Goal: Check status: Check status

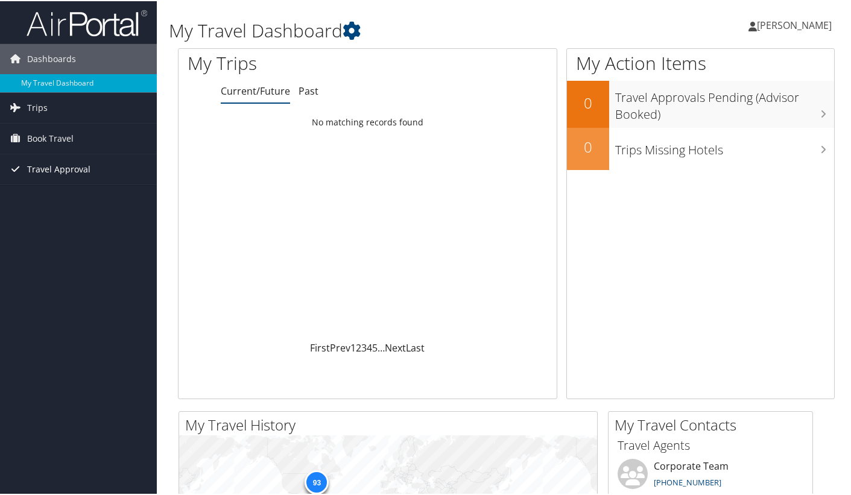
click at [65, 170] on span "Travel Approval" at bounding box center [58, 168] width 63 height 30
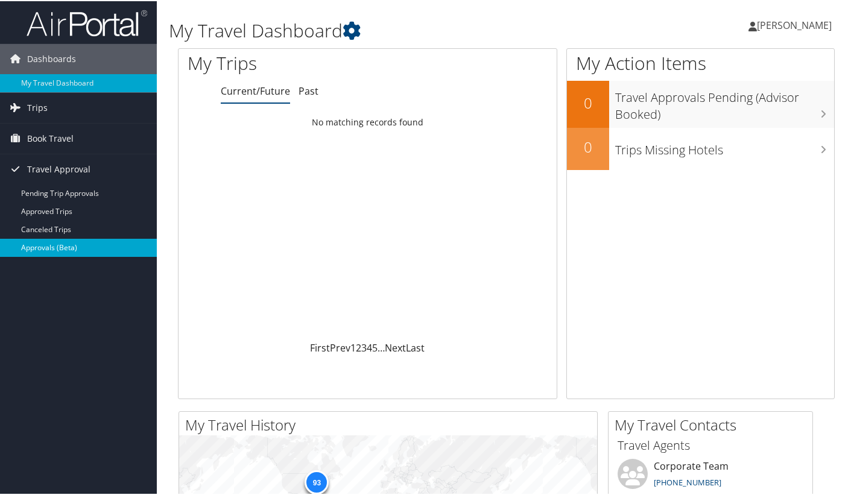
click at [47, 248] on link "Approvals (Beta)" at bounding box center [78, 247] width 157 height 18
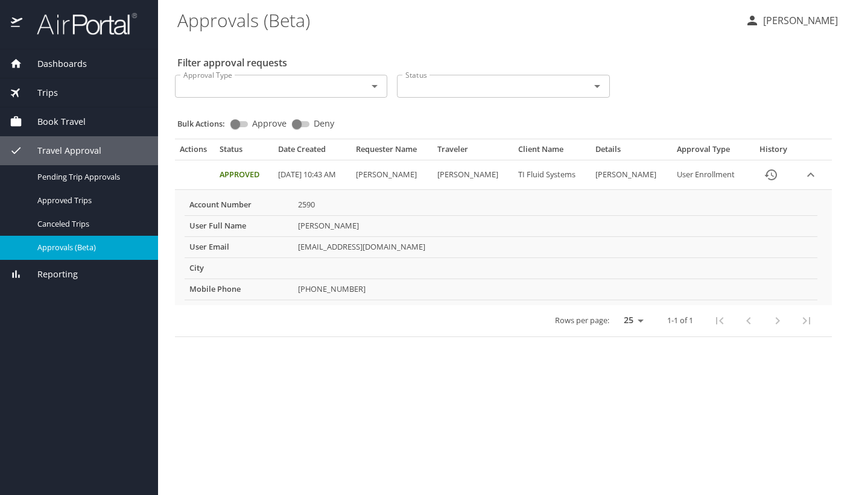
click at [106, 338] on div "Dashboards My Travel Dashboard Trips Current / Future Trips Past Trips Trips Mi…" at bounding box center [79, 272] width 158 height 446
click at [85, 180] on span "Pending Trip Approvals" at bounding box center [90, 176] width 106 height 11
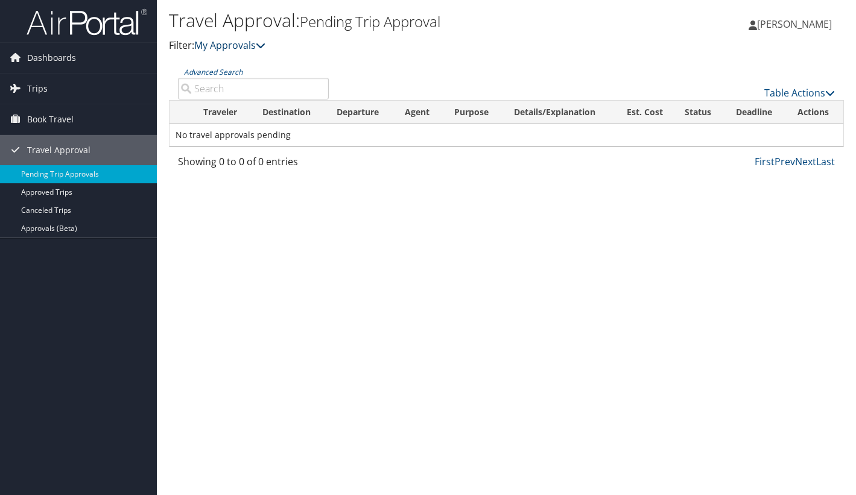
click at [261, 45] on icon at bounding box center [261, 45] width 10 height 10
click at [240, 44] on link "My Approvals" at bounding box center [229, 45] width 71 height 13
click at [263, 48] on icon at bounding box center [261, 45] width 10 height 10
click at [229, 47] on link "My Approvals" at bounding box center [229, 45] width 71 height 13
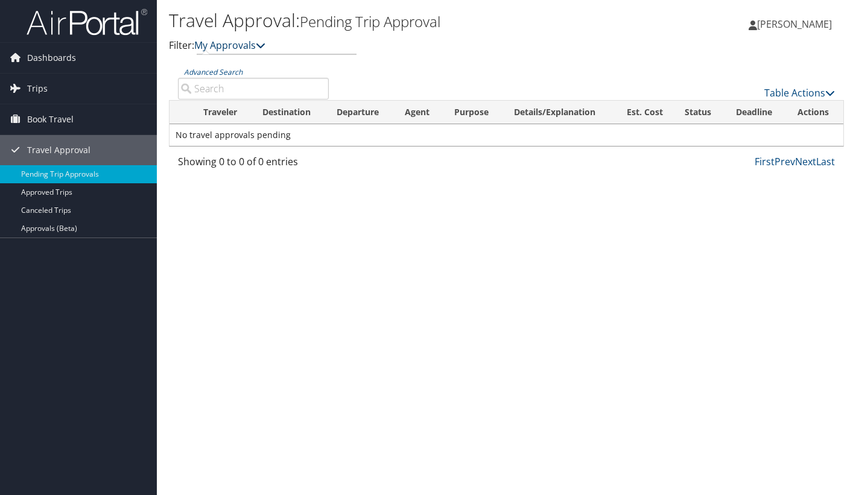
click at [229, 47] on link "My Approvals" at bounding box center [229, 45] width 71 height 13
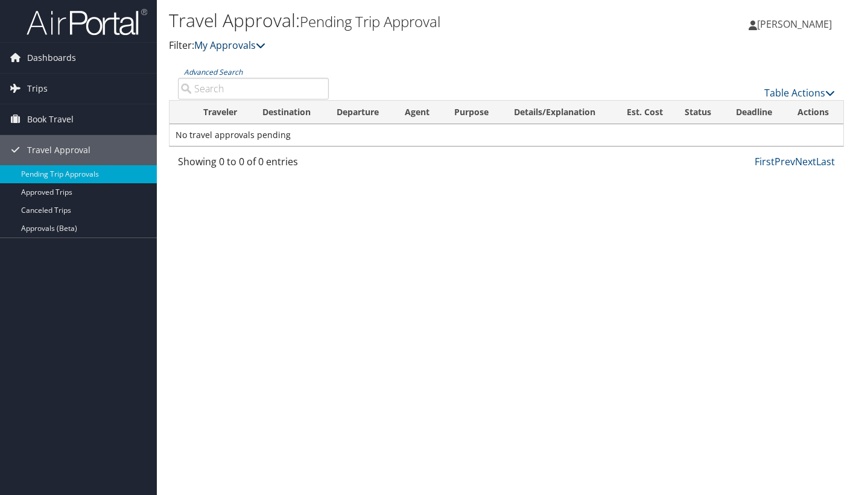
click at [262, 45] on icon at bounding box center [261, 45] width 10 height 10
click at [59, 56] on span "Dashboards" at bounding box center [51, 58] width 49 height 30
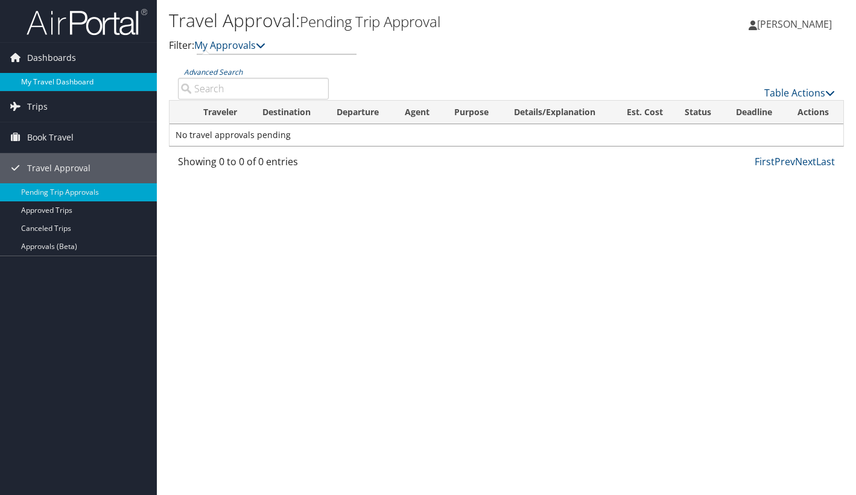
click at [76, 82] on link "My Travel Dashboard" at bounding box center [78, 82] width 157 height 18
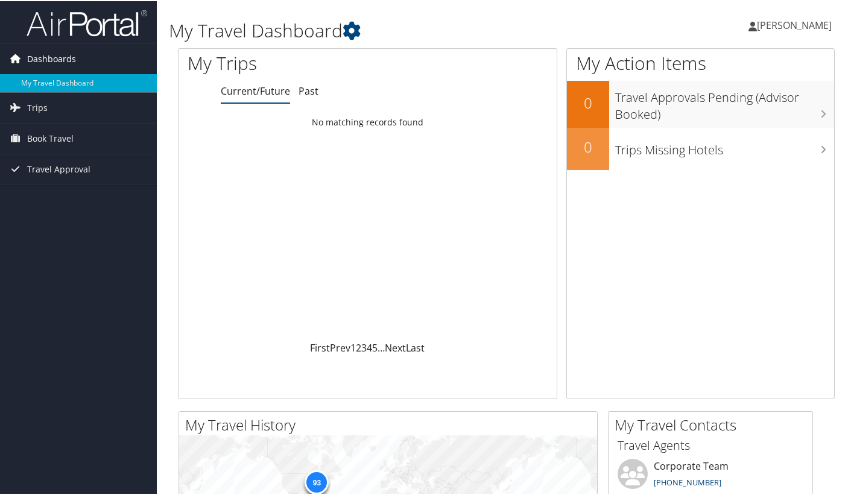
click at [49, 57] on span "Dashboards" at bounding box center [51, 58] width 49 height 30
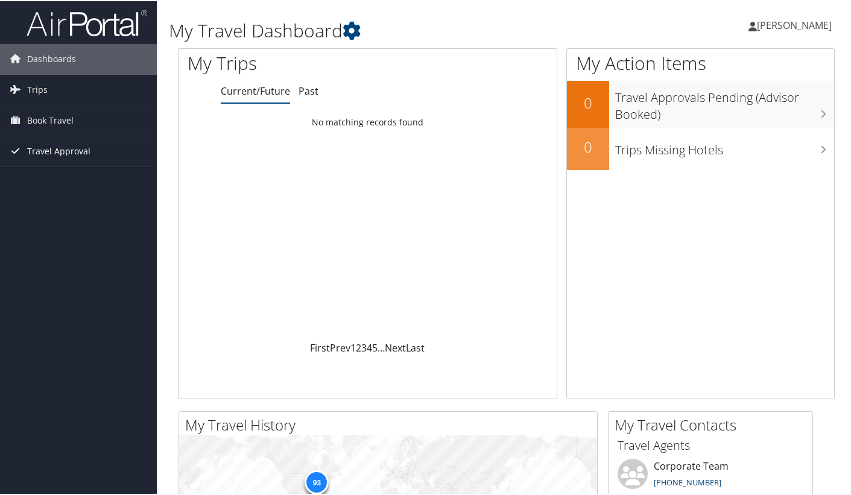
click at [53, 150] on span "Travel Approval" at bounding box center [58, 150] width 63 height 30
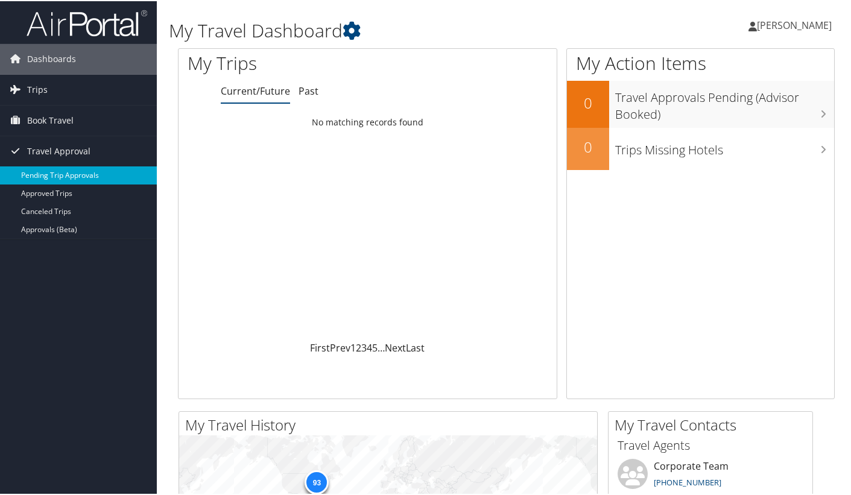
click at [76, 174] on link "Pending Trip Approvals" at bounding box center [78, 174] width 157 height 18
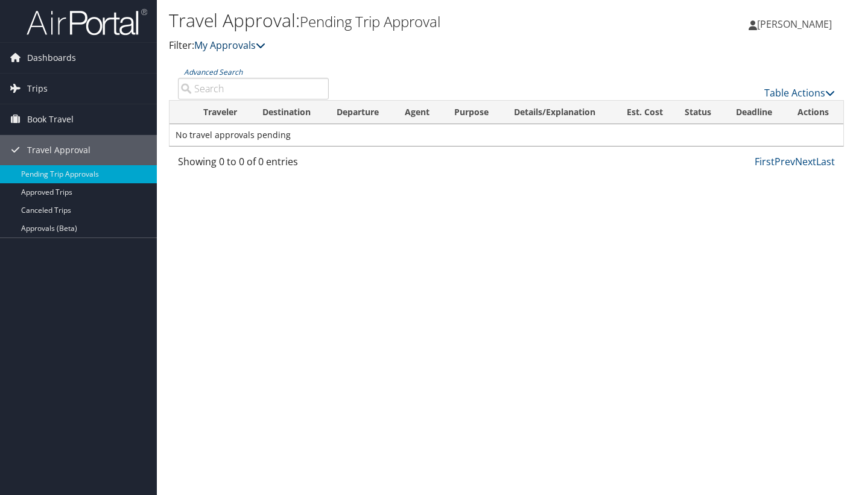
click at [235, 44] on link "My Approvals" at bounding box center [229, 45] width 71 height 13
click at [265, 46] on icon at bounding box center [261, 45] width 10 height 10
click at [231, 46] on link "My Approvals" at bounding box center [229, 45] width 71 height 13
click at [191, 95] on input "Advanced Search" at bounding box center [253, 89] width 151 height 22
click at [809, 91] on link "Table Actions" at bounding box center [799, 92] width 71 height 13
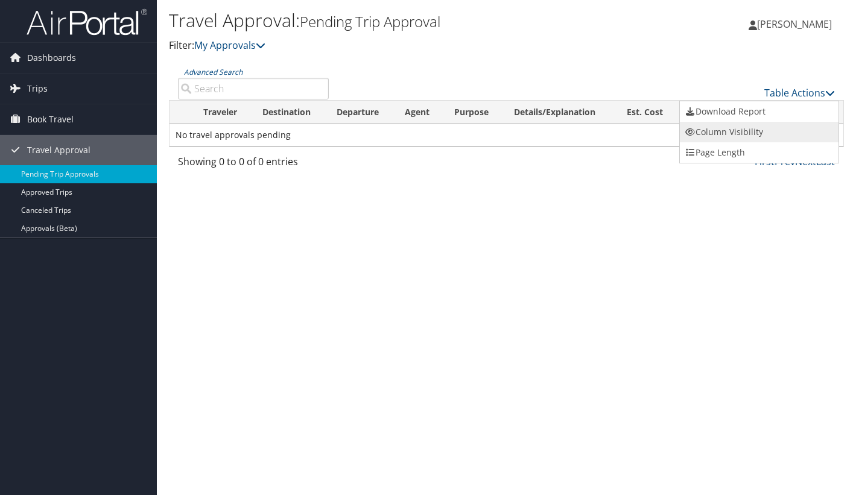
click at [736, 132] on link "Column Visibility" at bounding box center [759, 132] width 159 height 21
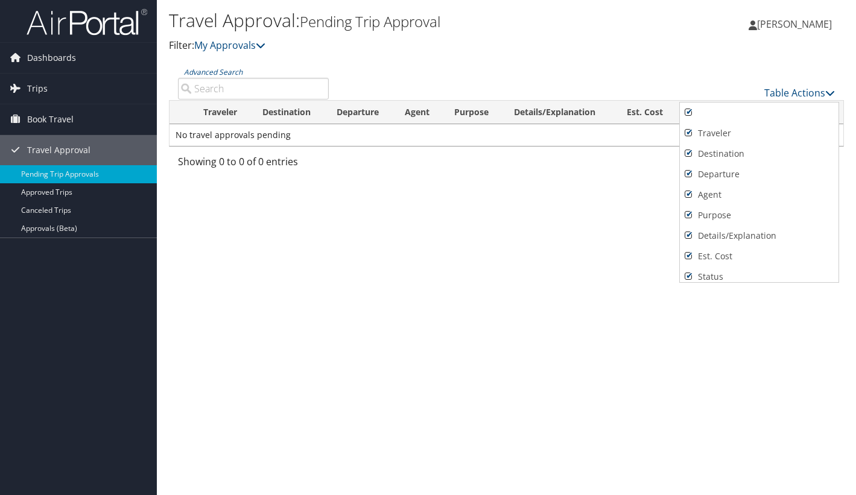
click at [519, 244] on div at bounding box center [428, 247] width 856 height 495
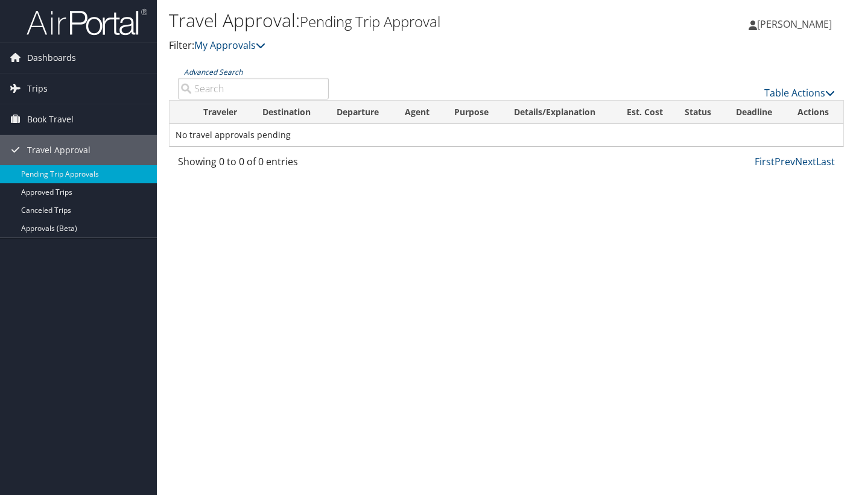
click at [226, 68] on link "Advanced Search" at bounding box center [213, 72] width 59 height 10
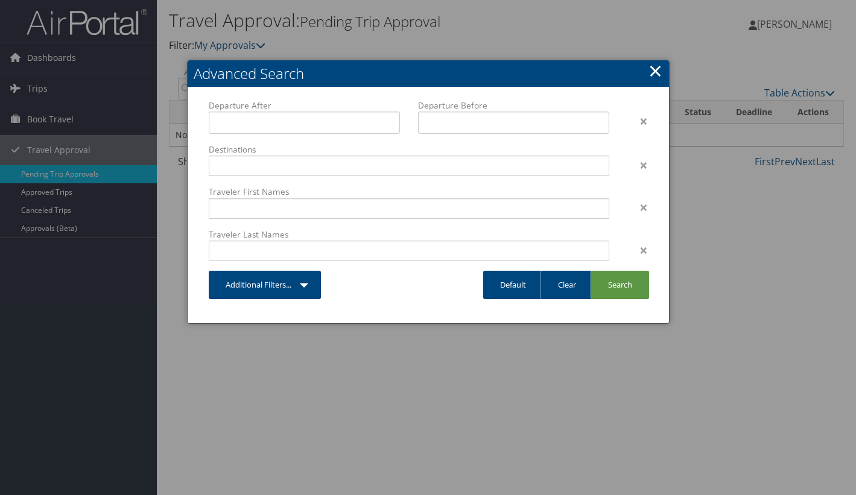
click at [659, 75] on link "×" at bounding box center [655, 71] width 14 height 24
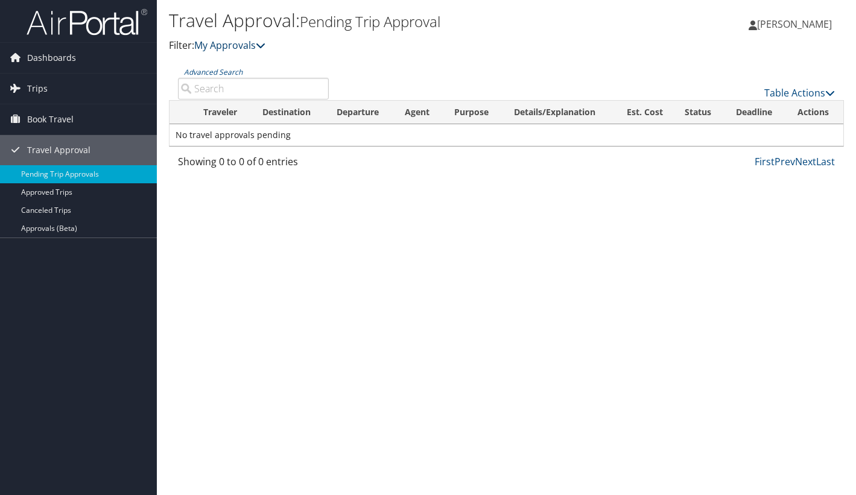
click at [247, 46] on link "My Approvals" at bounding box center [229, 45] width 71 height 13
click at [265, 45] on icon at bounding box center [261, 45] width 10 height 10
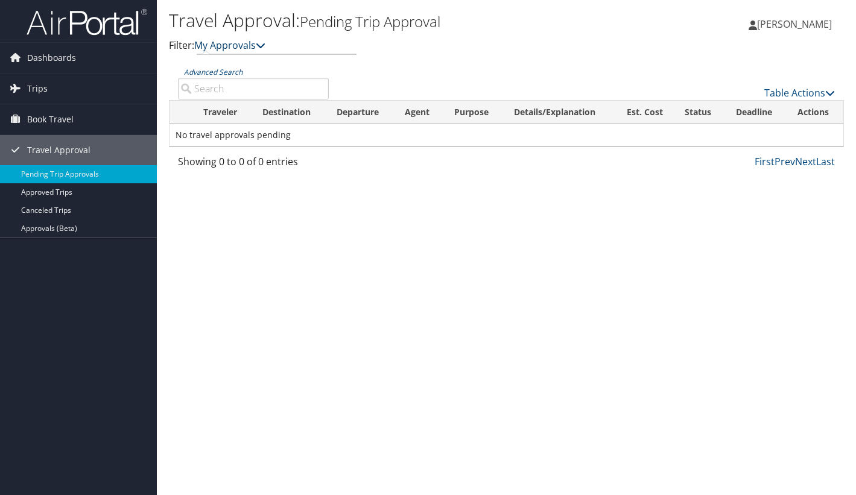
click at [265, 45] on icon at bounding box center [261, 45] width 10 height 10
click at [68, 196] on link "Approved Trips" at bounding box center [78, 192] width 157 height 18
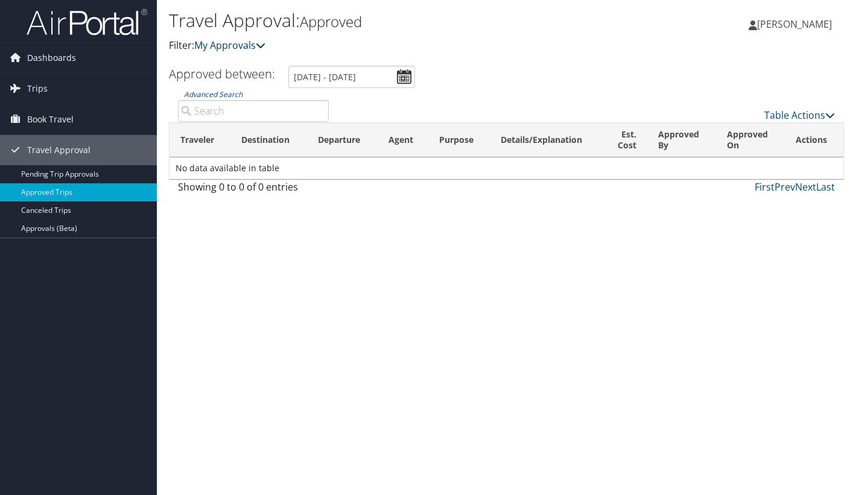
click at [236, 48] on link "My Approvals" at bounding box center [229, 45] width 71 height 13
click at [223, 45] on link "My Approvals" at bounding box center [229, 45] width 71 height 13
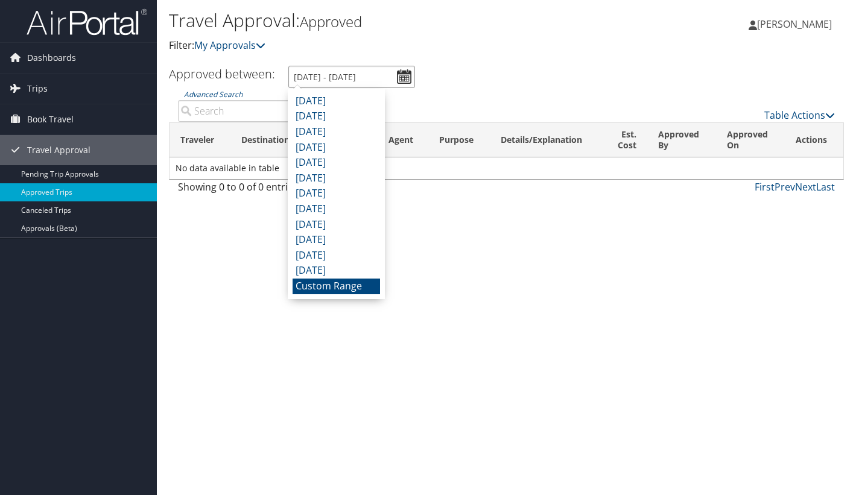
click at [402, 76] on input "[DATE] - [DATE]" at bounding box center [351, 77] width 127 height 22
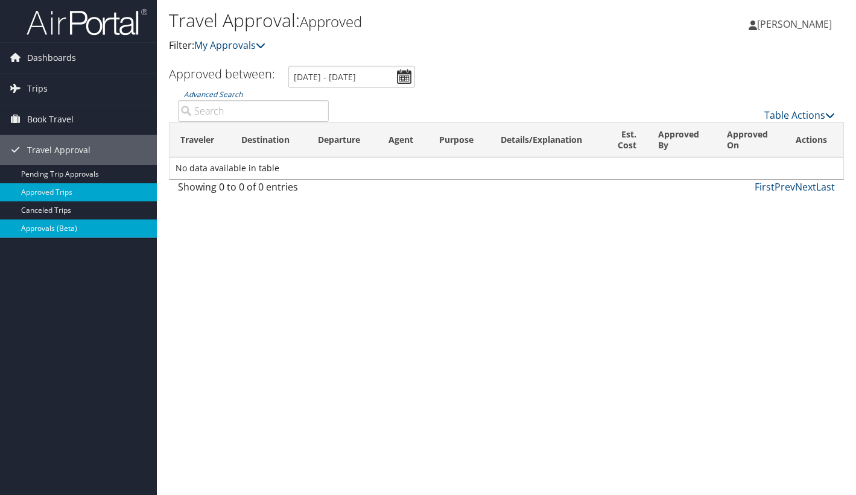
click at [55, 229] on link "Approvals (Beta)" at bounding box center [78, 229] width 157 height 18
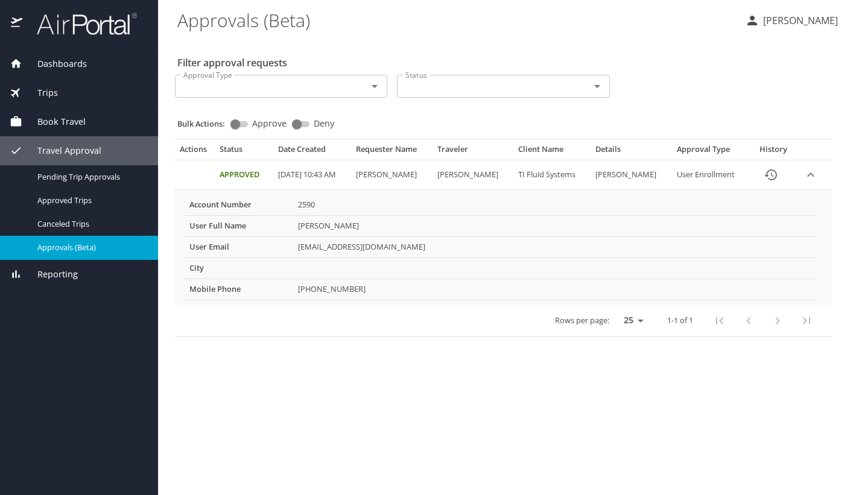
click at [375, 85] on icon "Open" at bounding box center [374, 86] width 14 height 14
click at [437, 30] on \(Beta\) "Approvals (Beta)" at bounding box center [456, 19] width 558 height 37
click at [65, 59] on span "Dashboards" at bounding box center [54, 63] width 65 height 13
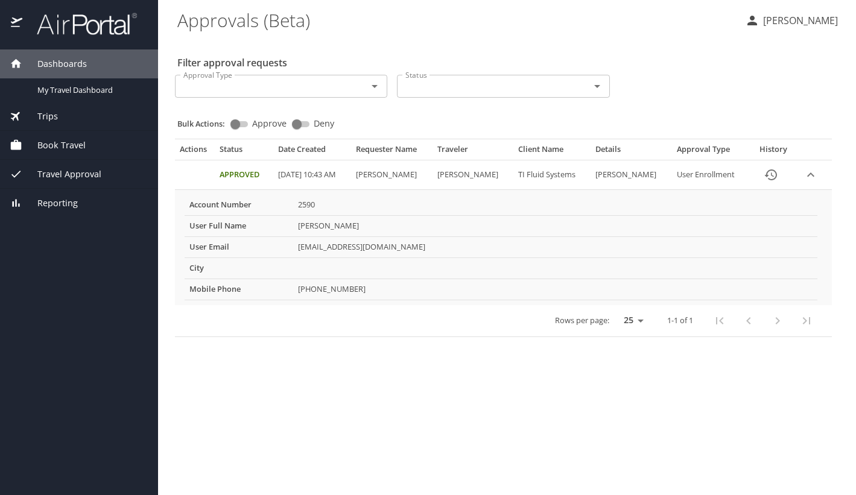
click at [83, 170] on span "Travel Approval" at bounding box center [61, 174] width 79 height 13
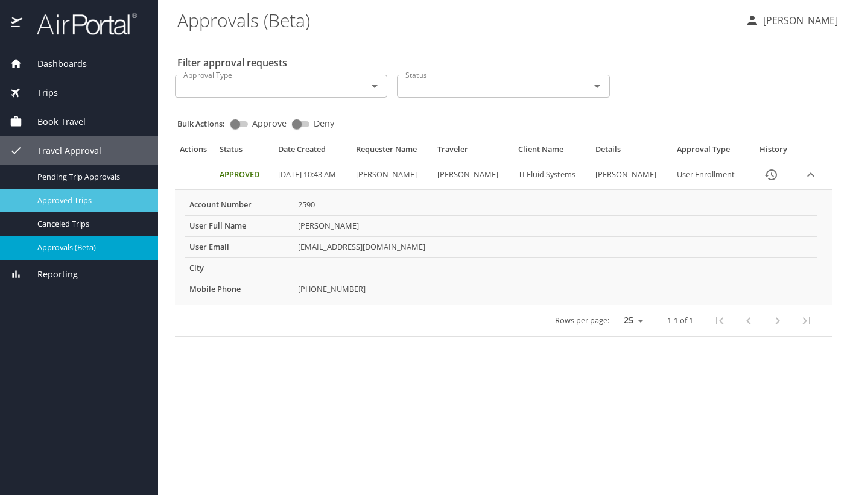
click at [78, 198] on span "Approved Trips" at bounding box center [90, 200] width 106 height 11
